Goal: Task Accomplishment & Management: Manage account settings

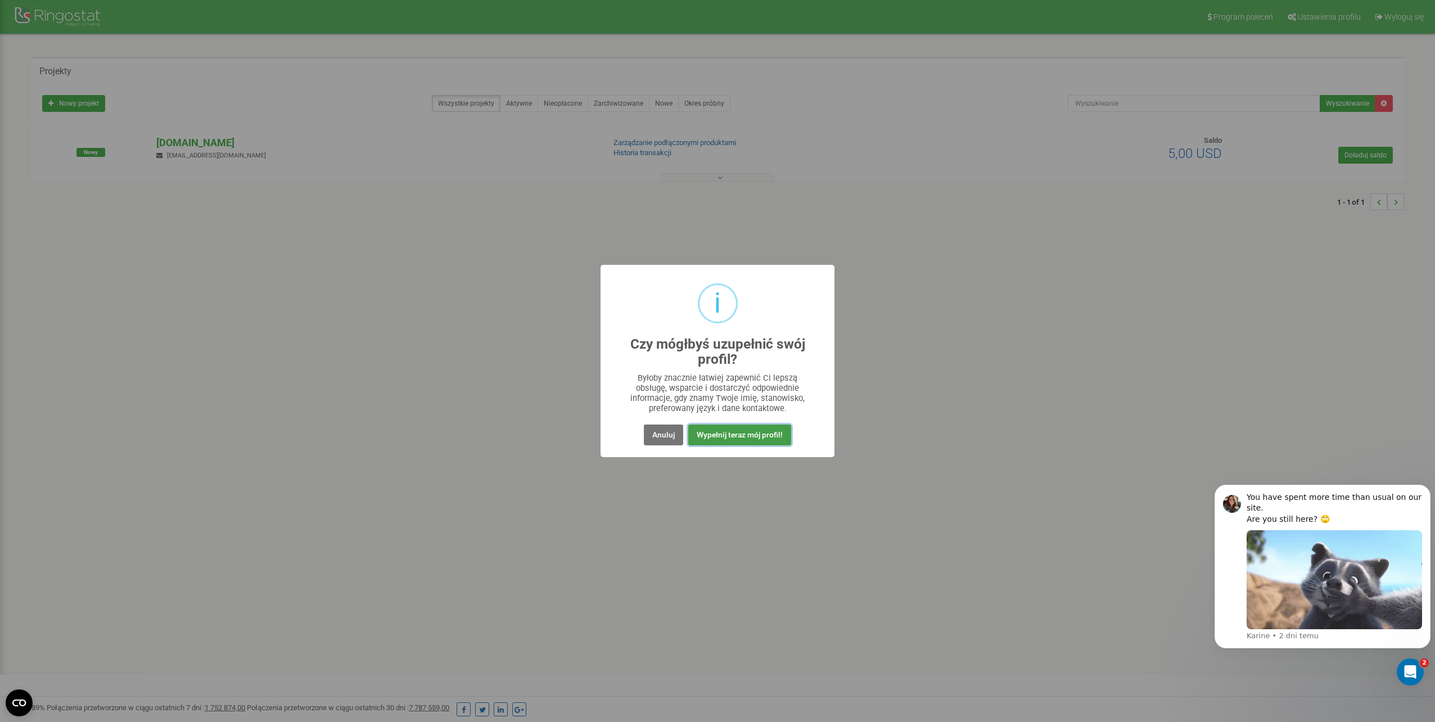
click at [786, 441] on button "Wypełnij teraz mój profil!" at bounding box center [739, 435] width 103 height 21
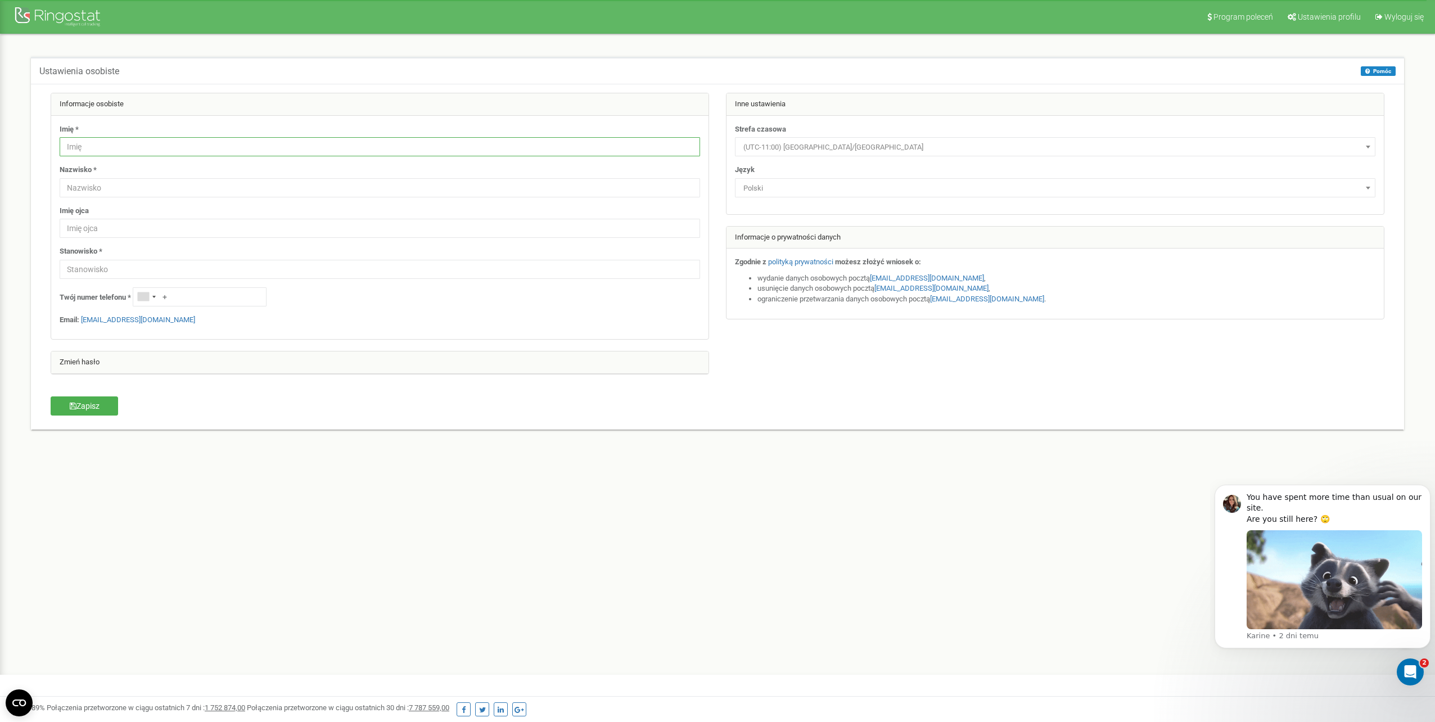
click at [190, 156] on input "text" at bounding box center [380, 146] width 640 height 19
type input "Patryk"
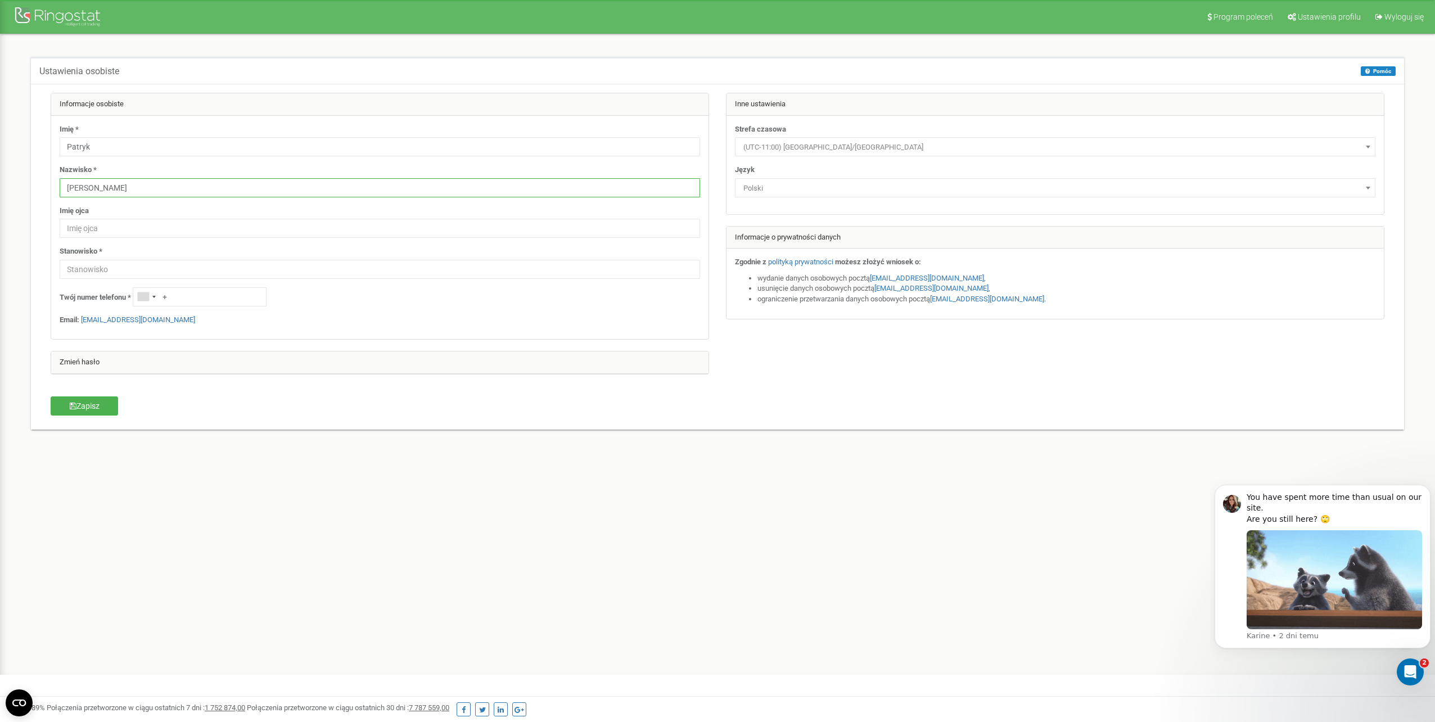
type input "Dziwiński"
type input "IT"
click at [189, 283] on div "Imię * Patryk Nazwisko * Dziwiński Imię ojca Stanowisko * IT Twój numer telefon…" at bounding box center [379, 228] width 657 height 224
click at [193, 286] on div "Imię * Patryk Nazwisko * Dziwiński Imię ojca Stanowisko * IT Twój numer telefon…" at bounding box center [379, 228] width 657 height 224
click at [195, 290] on input "+" at bounding box center [200, 296] width 134 height 19
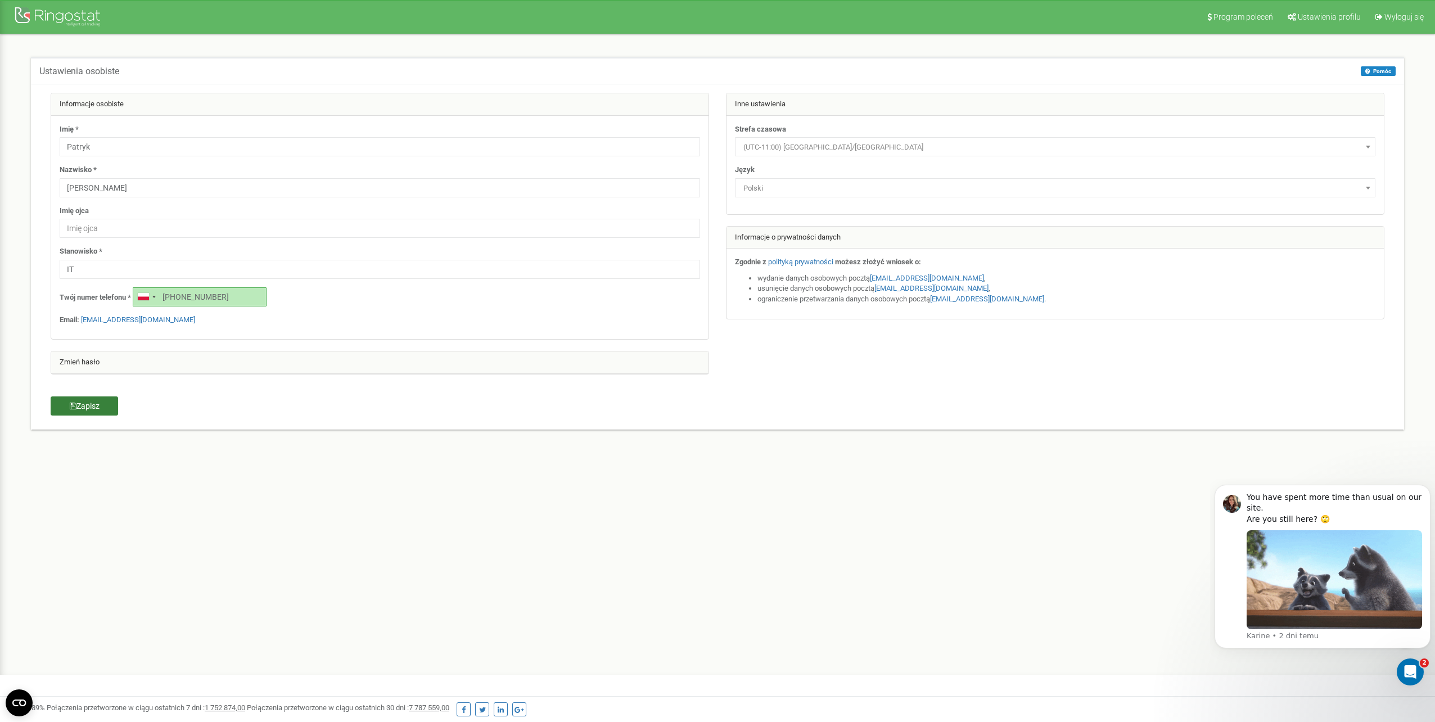
type input "[PHONE_NUMBER]"
click at [93, 409] on button "Zapisz" at bounding box center [84, 405] width 67 height 19
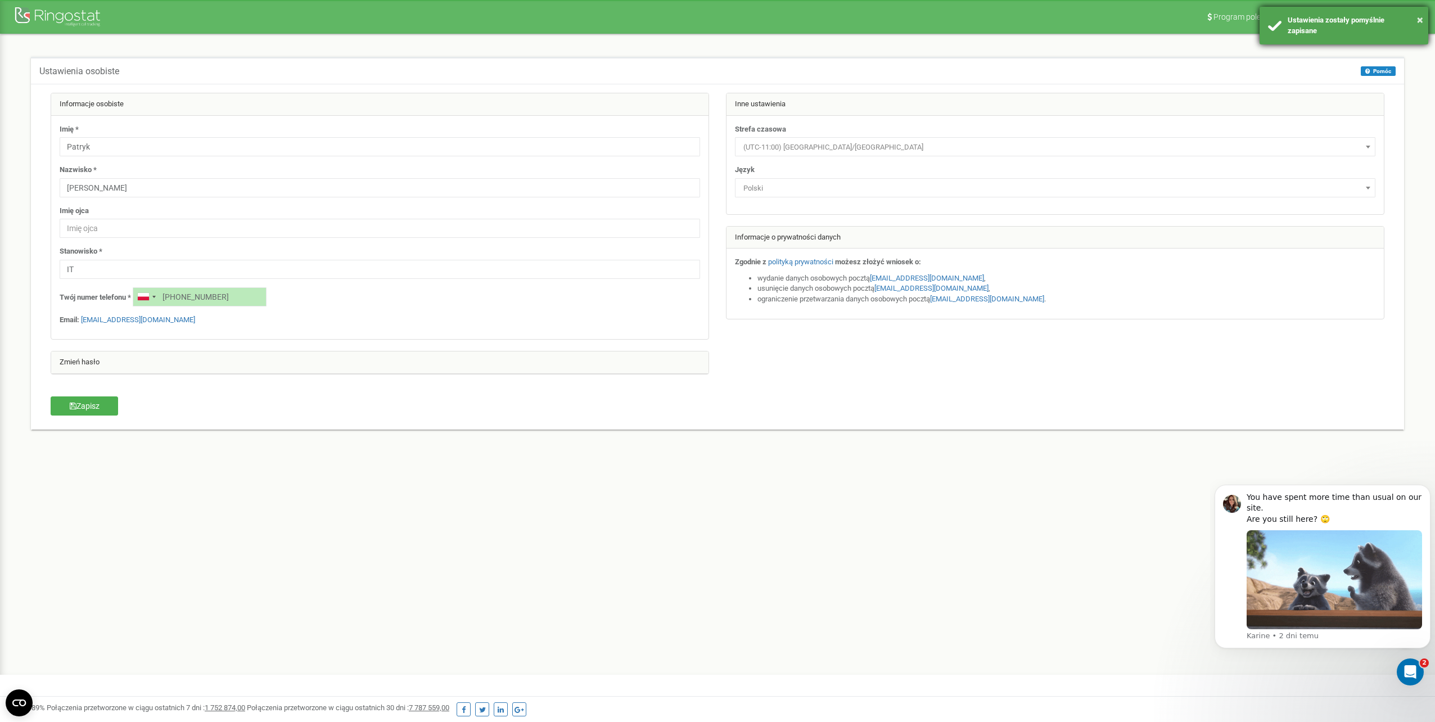
click at [1416, 16] on div "Ustawienia zostały pomyślnie zapisane" at bounding box center [1354, 25] width 132 height 21
click at [44, 29] on div at bounding box center [59, 17] width 90 height 27
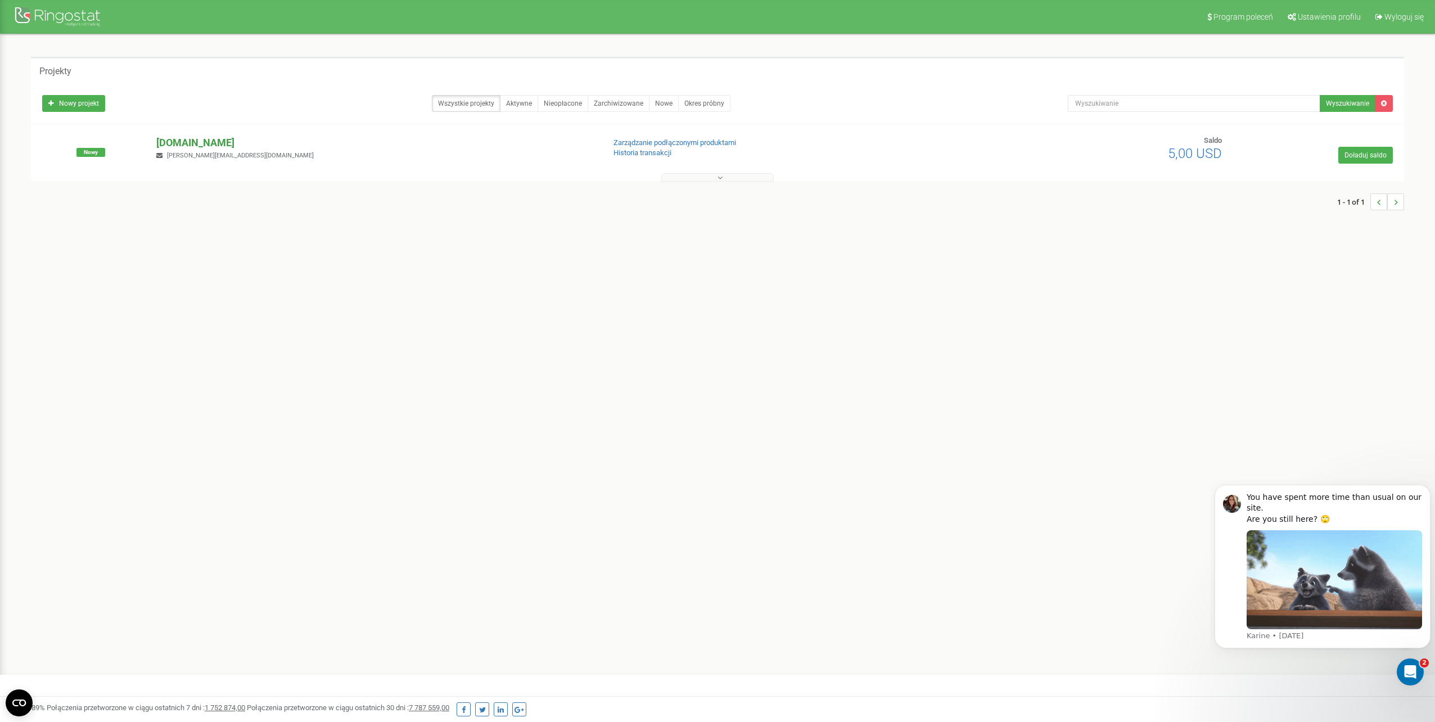
click at [224, 137] on p "[DOMAIN_NAME]" at bounding box center [375, 143] width 439 height 15
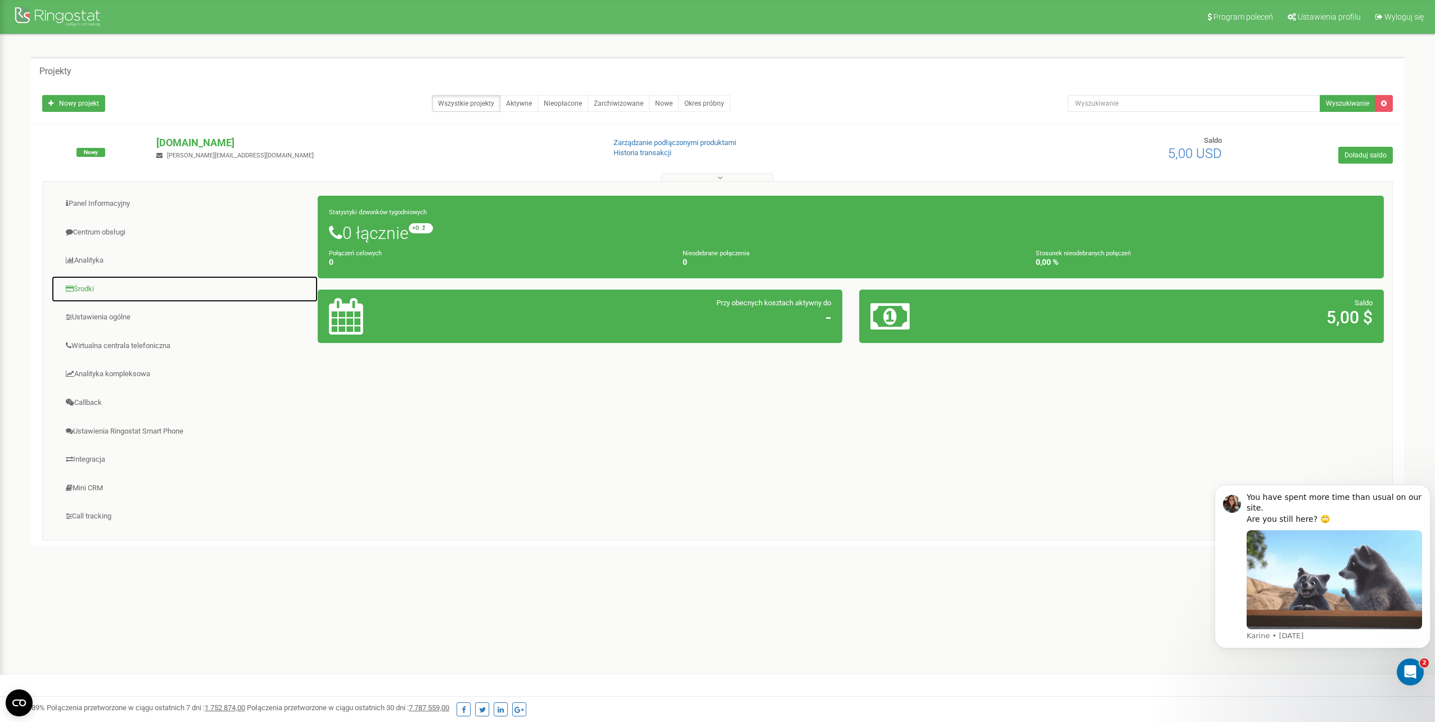
click at [109, 283] on link "Środki" at bounding box center [184, 290] width 267 height 28
